Goal: Find specific page/section: Find specific page/section

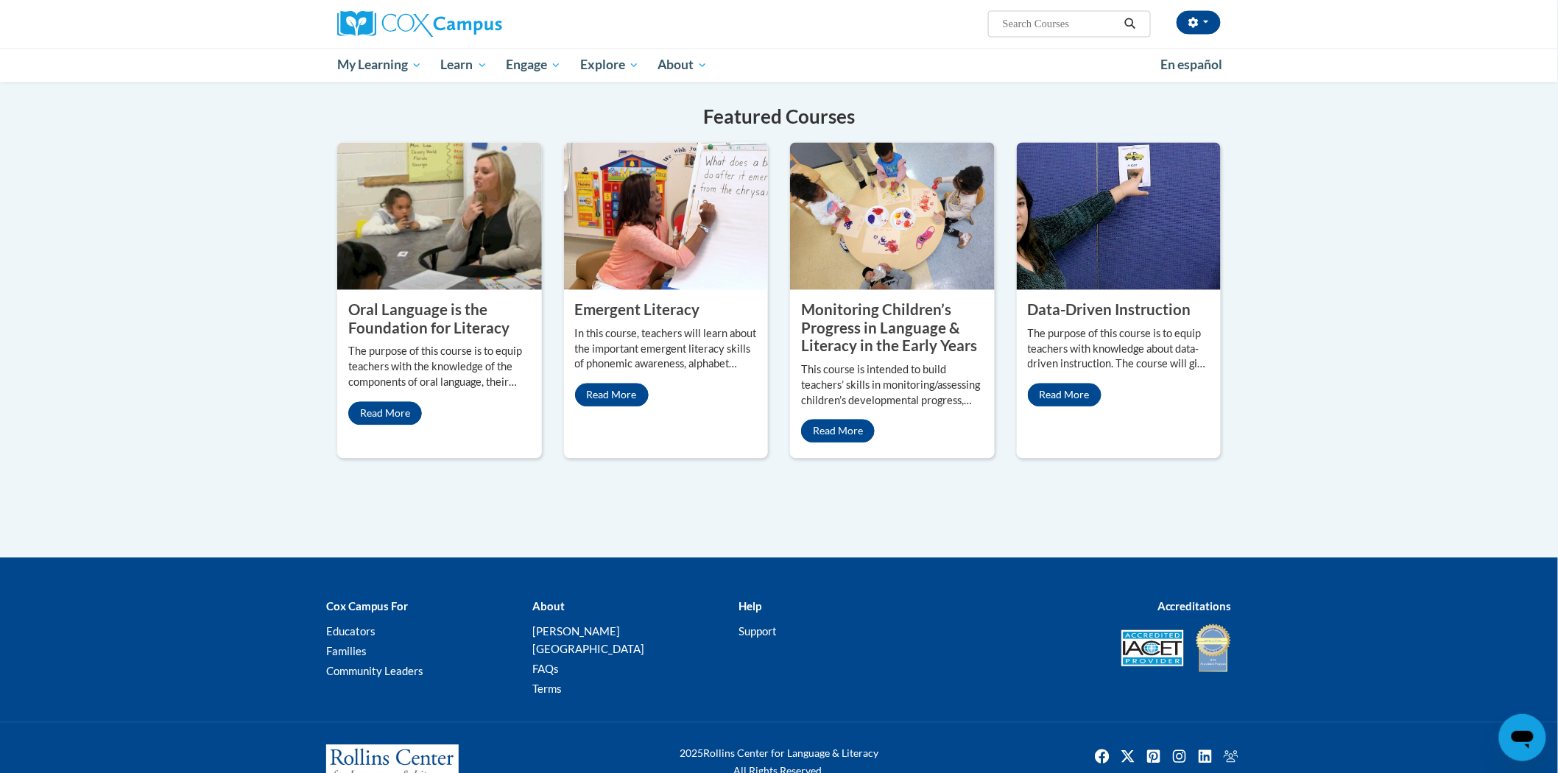
scroll to position [1158, 0]
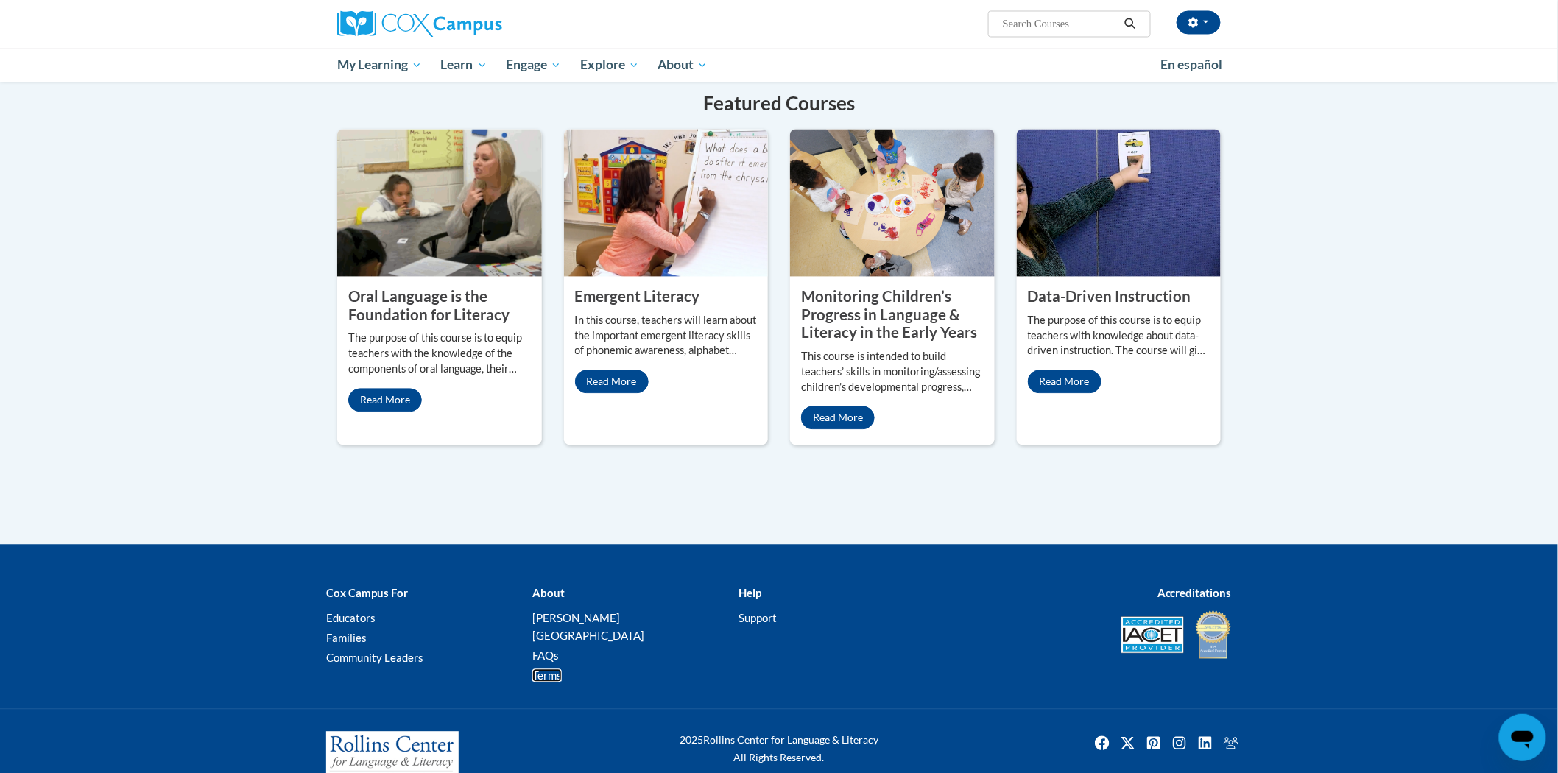
click at [554, 669] on link "Terms" at bounding box center [546, 675] width 29 height 13
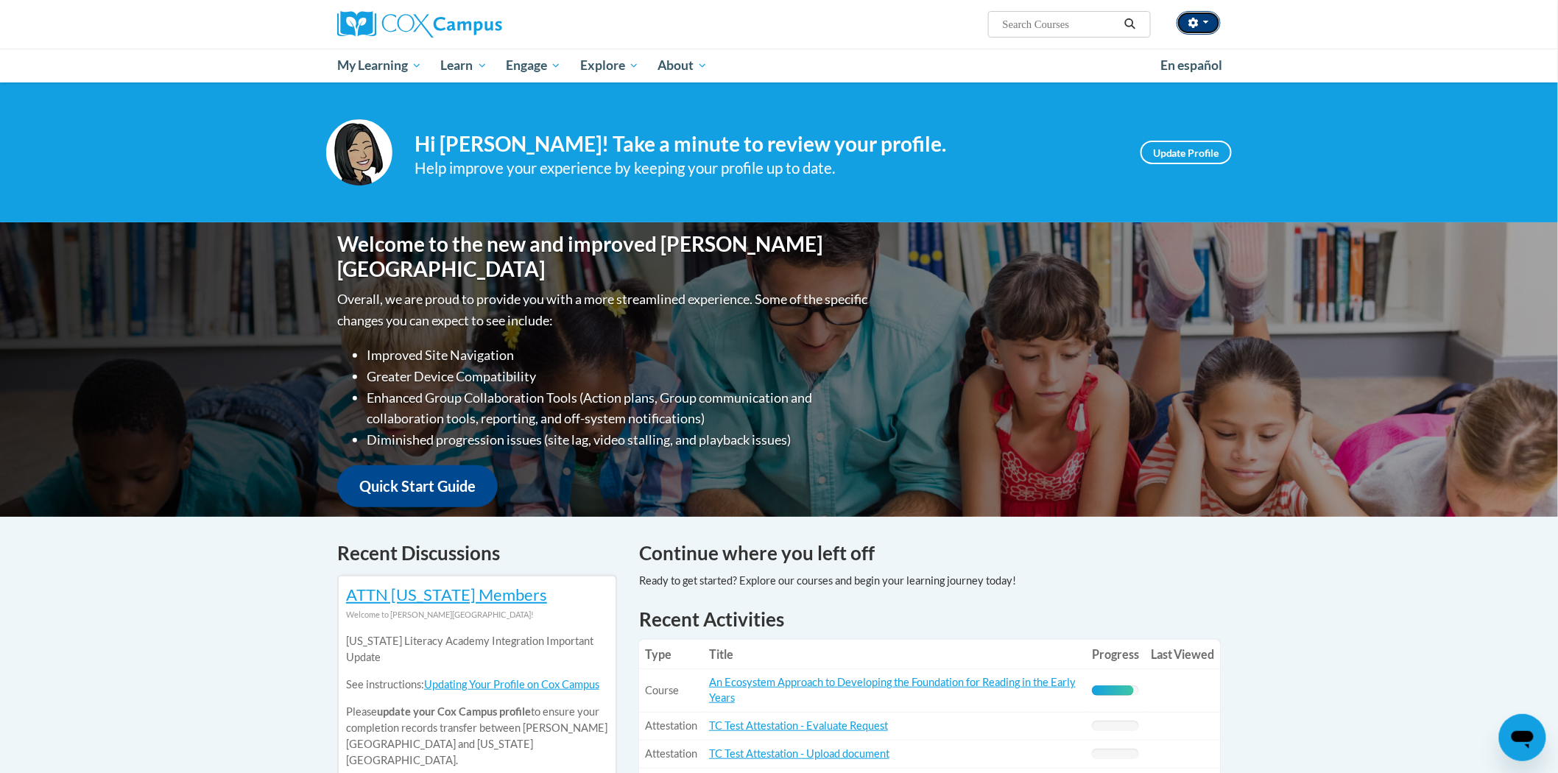
click at [1210, 25] on button "button" at bounding box center [1198, 23] width 44 height 24
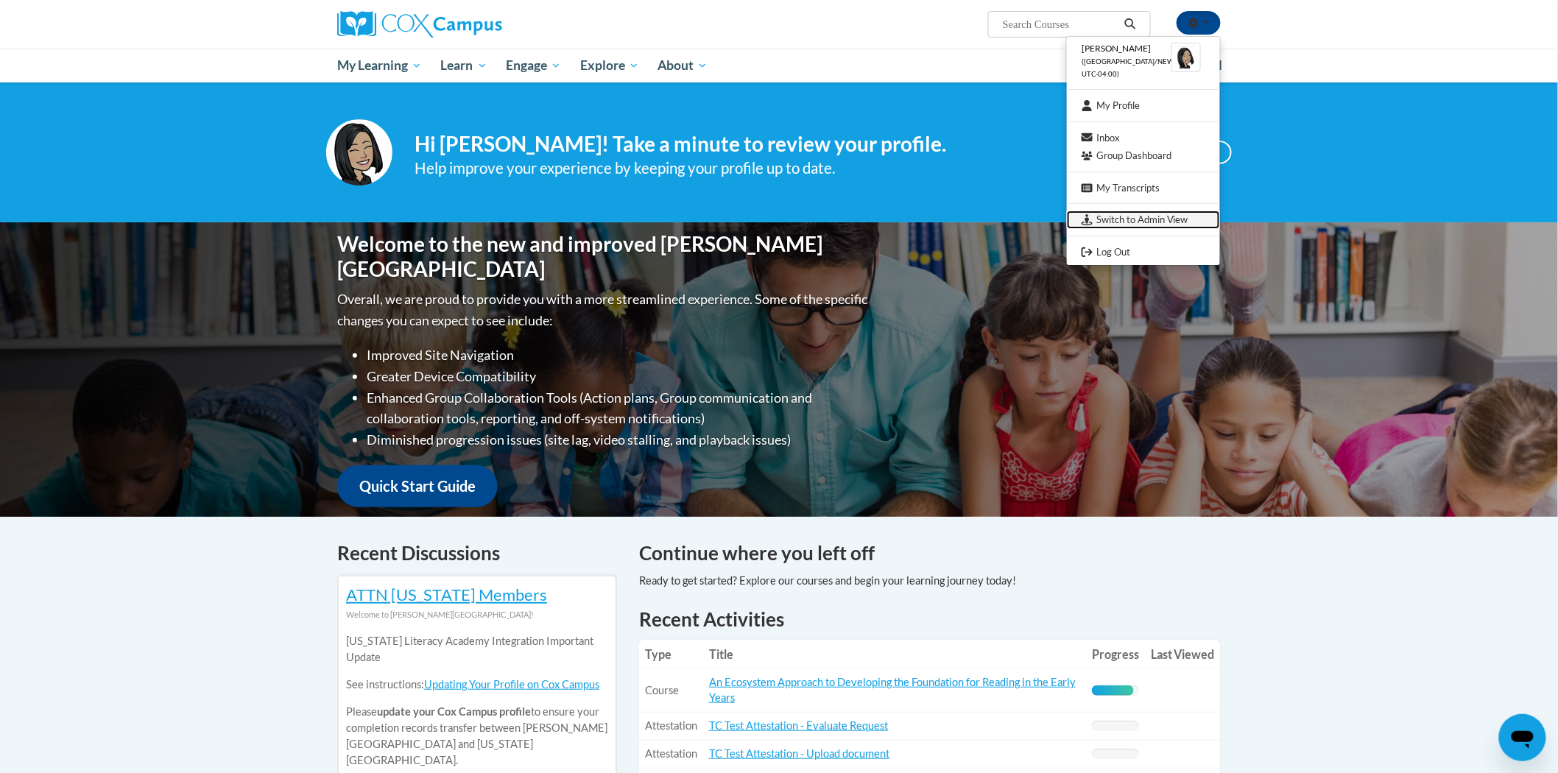
click at [1171, 219] on link "Switch to Admin View" at bounding box center [1143, 220] width 153 height 18
